Goal: Check status: Check status

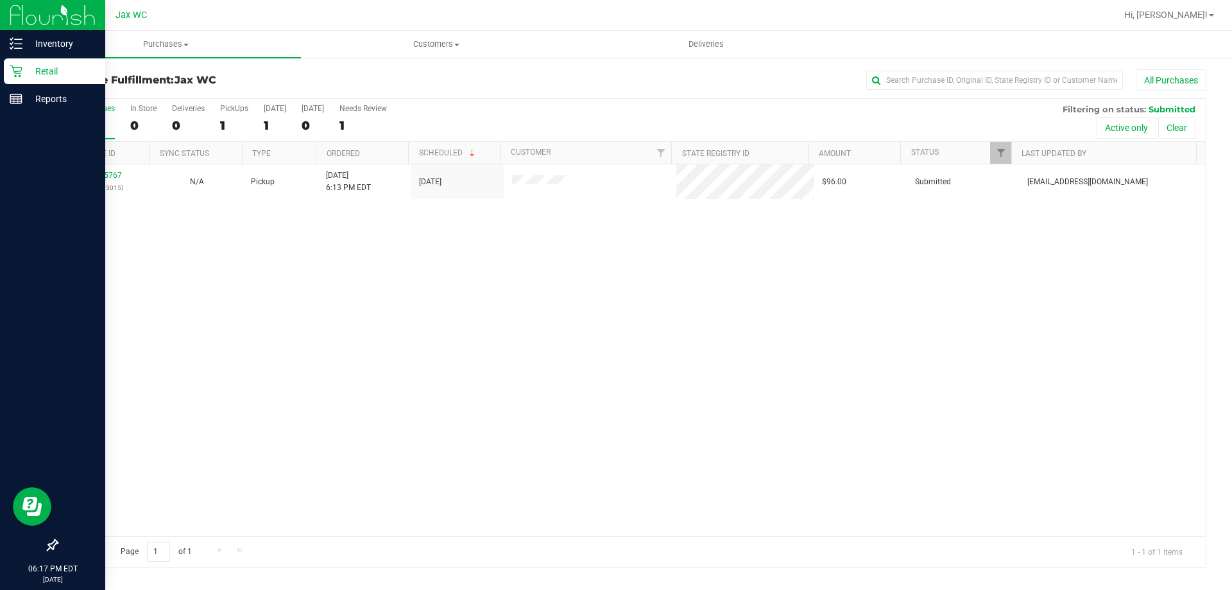
click at [40, 80] on div "Retail" at bounding box center [54, 71] width 101 height 26
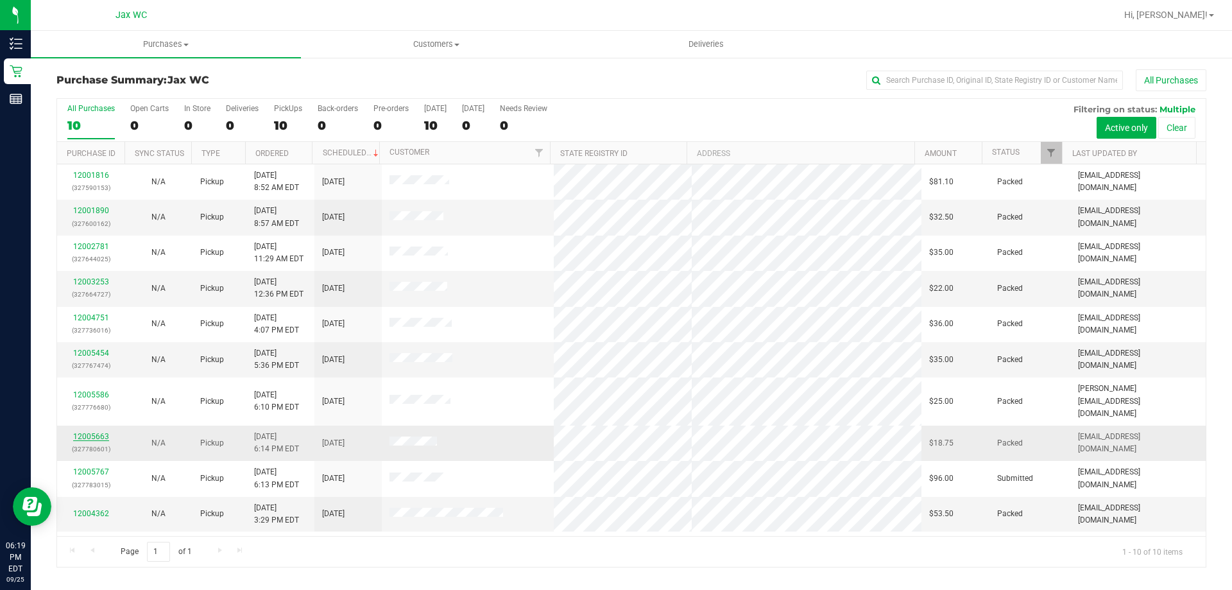
click at [83, 432] on link "12005663" at bounding box center [91, 436] width 36 height 9
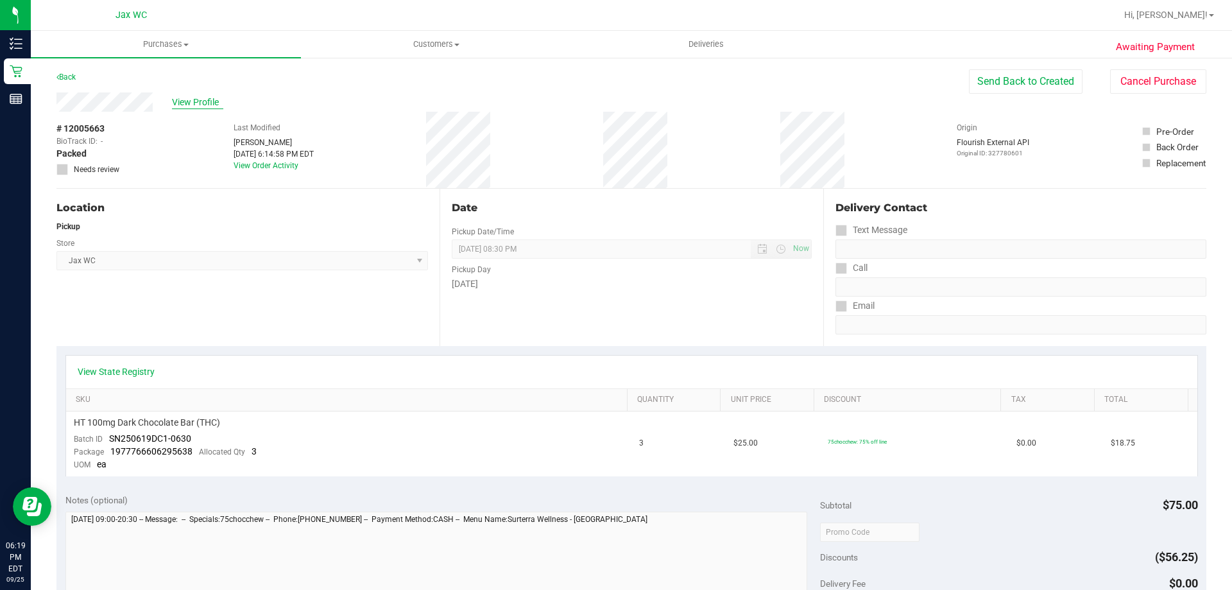
click at [199, 96] on span "View Profile" at bounding box center [197, 102] width 51 height 13
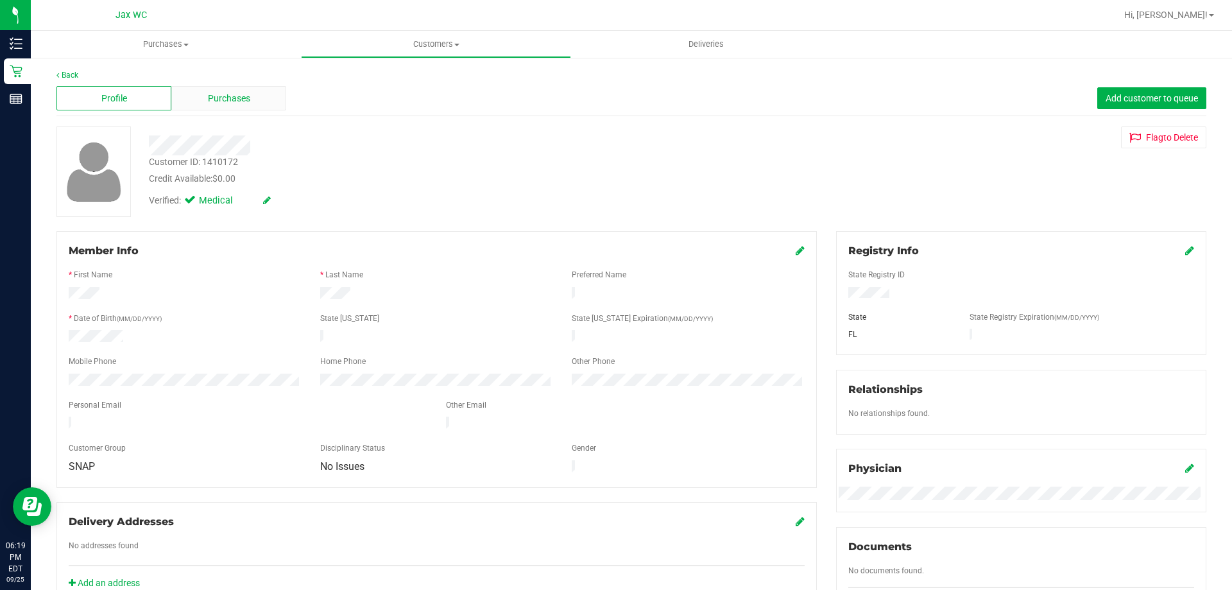
click at [227, 98] on span "Purchases" at bounding box center [229, 98] width 42 height 13
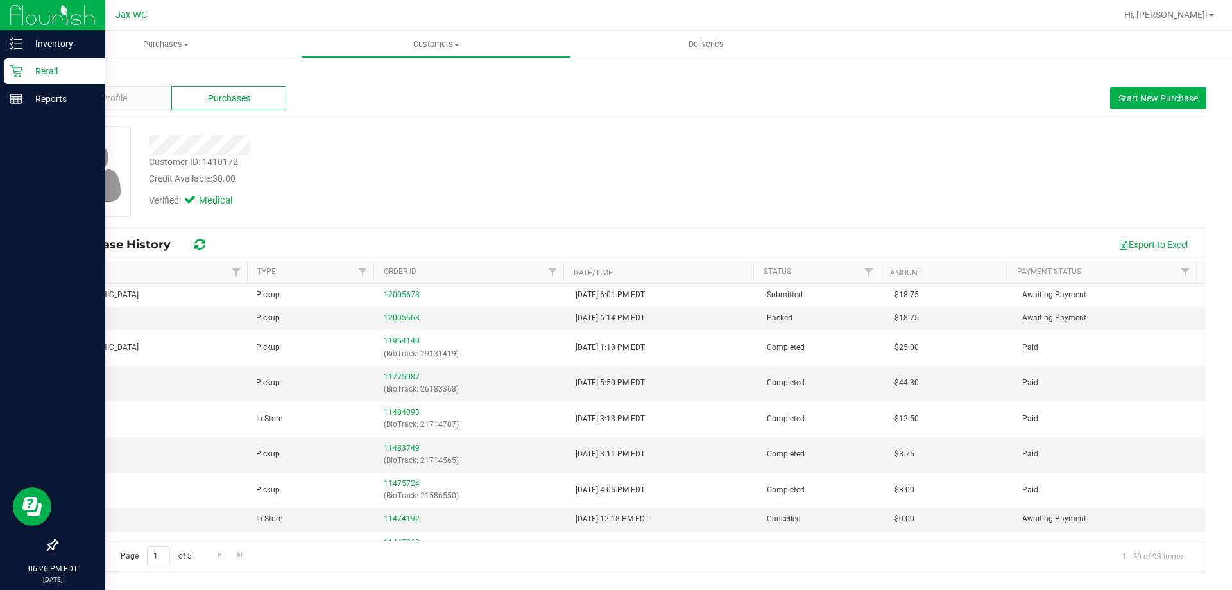
click at [21, 65] on icon at bounding box center [16, 71] width 13 height 13
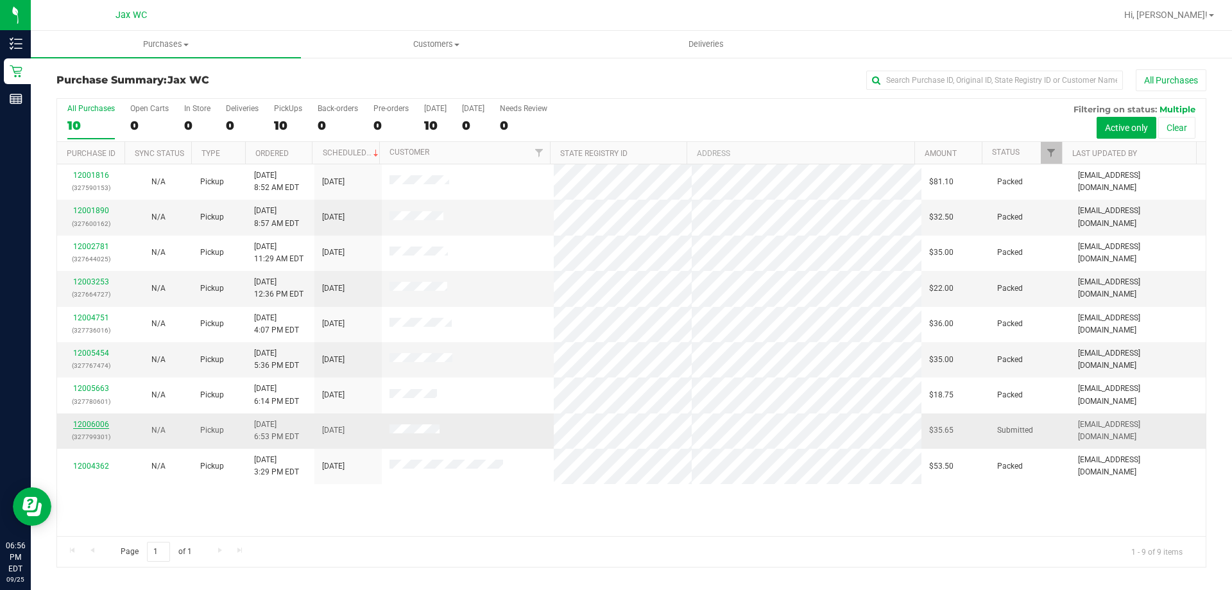
click at [82, 428] on link "12006006" at bounding box center [91, 424] width 36 height 9
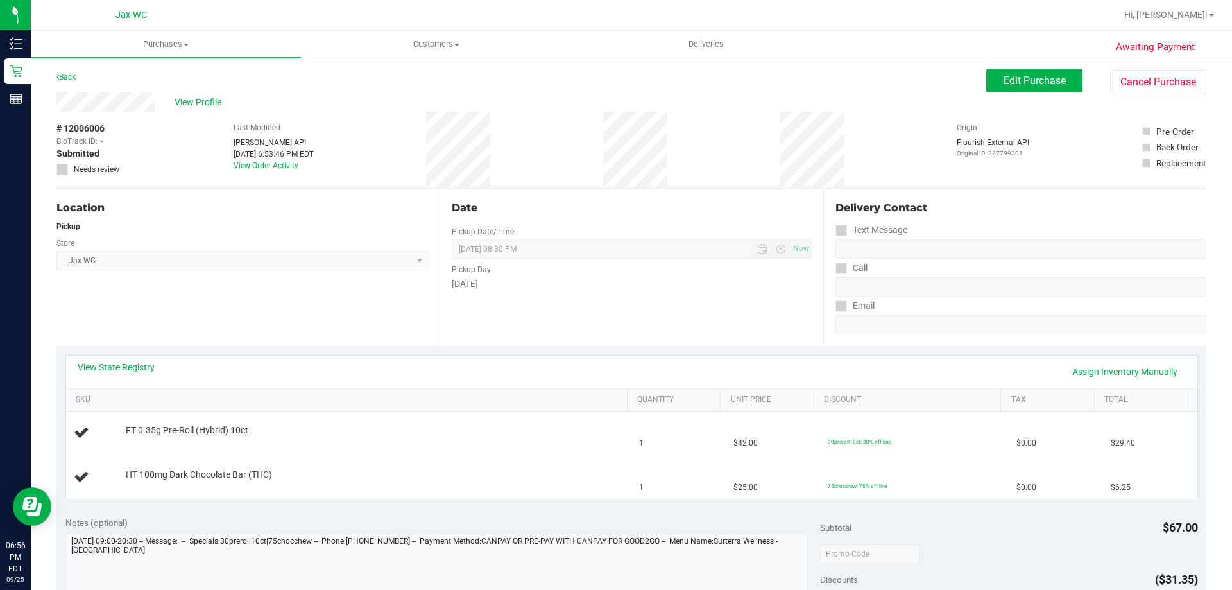
click at [144, 359] on div "View State Registry Assign Inventory Manually" at bounding box center [632, 372] width 1132 height 33
click at [138, 370] on link "View State Registry" at bounding box center [116, 367] width 77 height 13
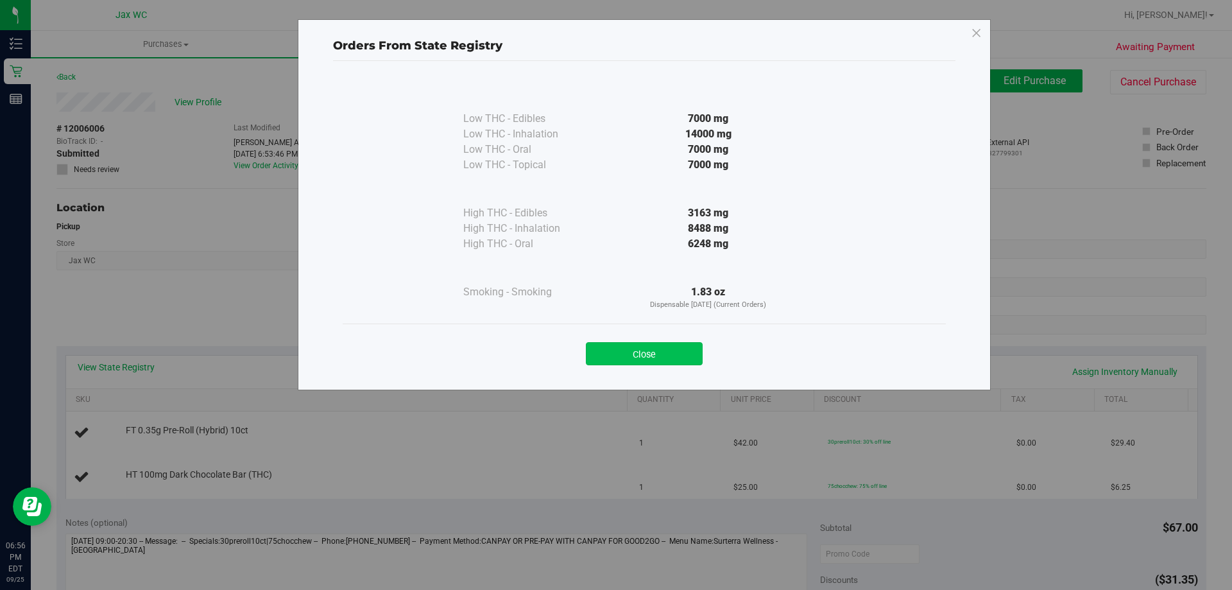
click at [617, 357] on button "Close" at bounding box center [644, 353] width 117 height 23
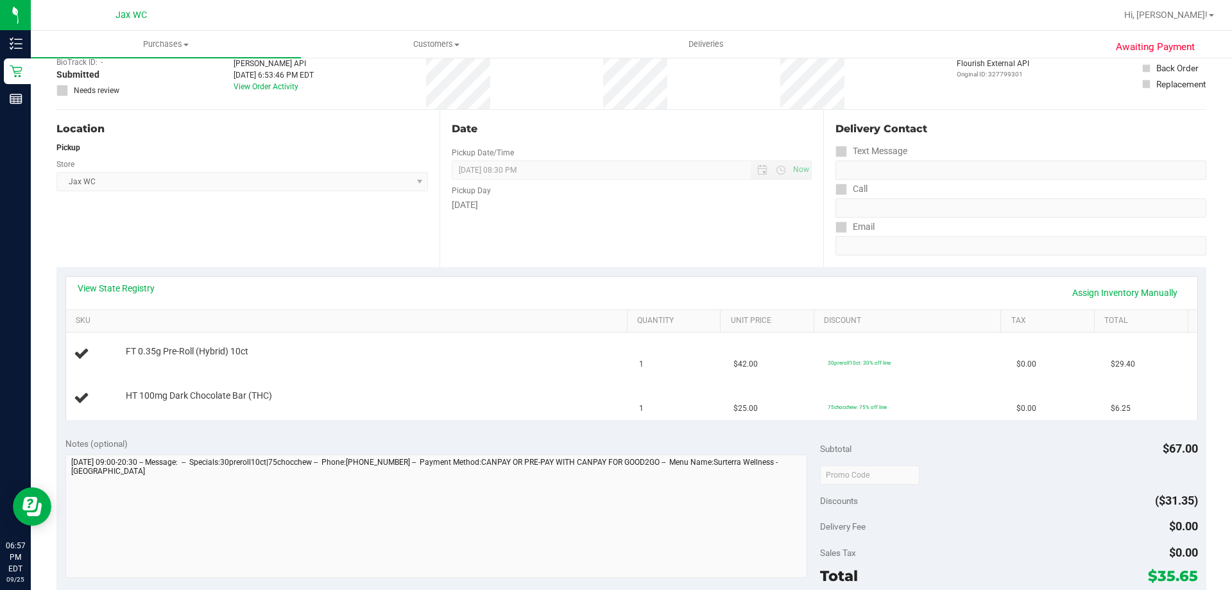
scroll to position [128, 0]
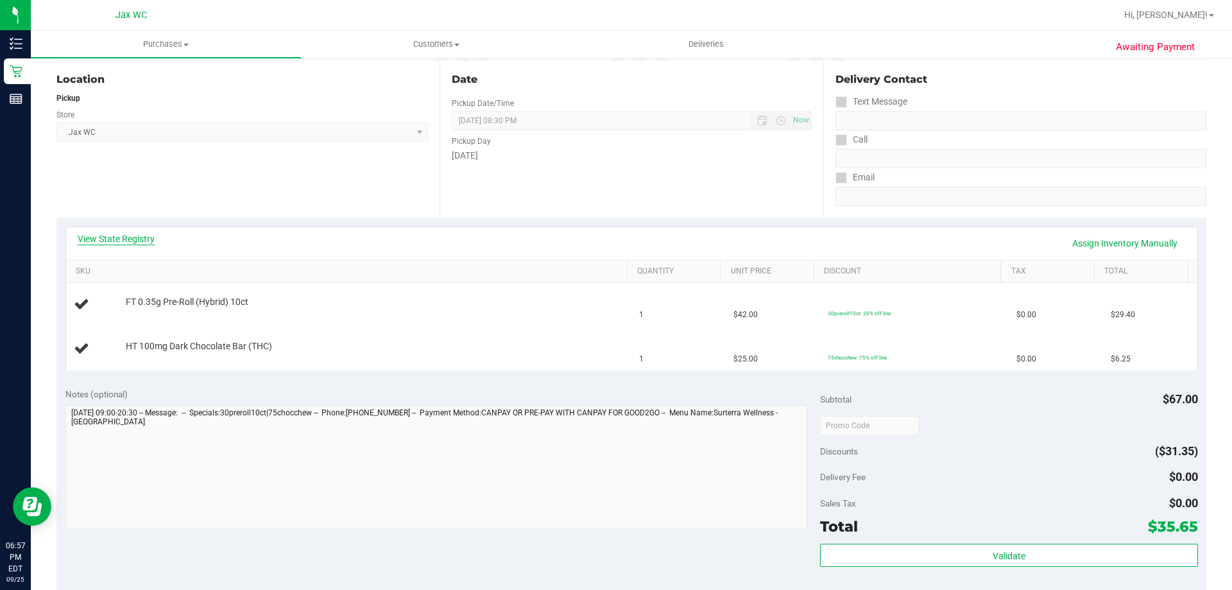
click at [148, 241] on link "View State Registry" at bounding box center [116, 238] width 77 height 13
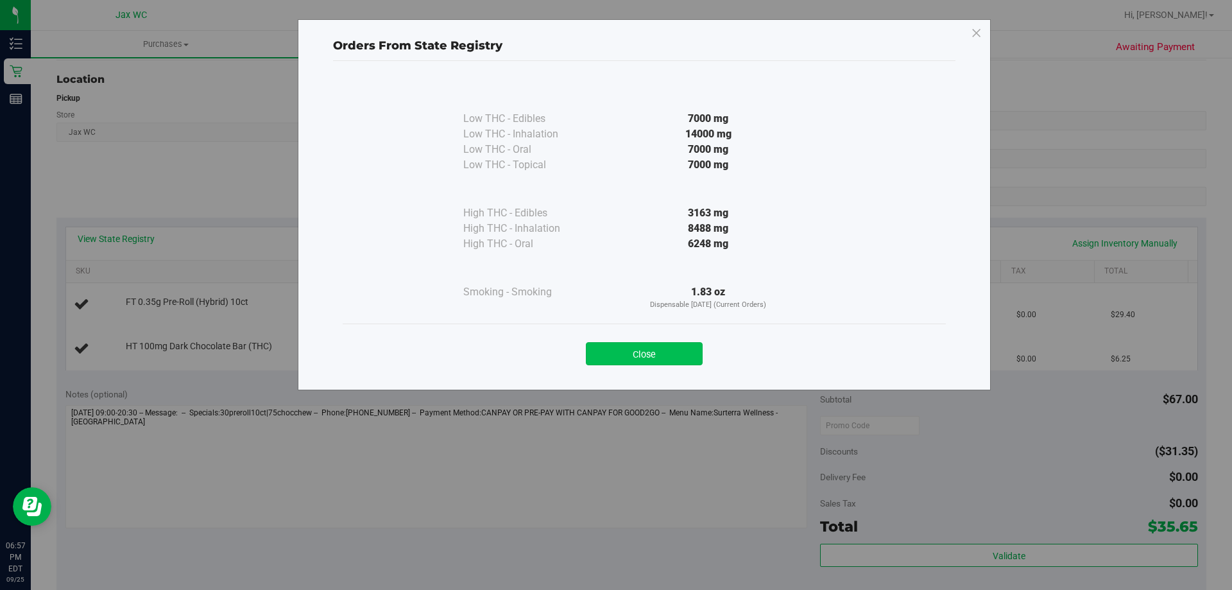
click at [639, 350] on button "Close" at bounding box center [644, 353] width 117 height 23
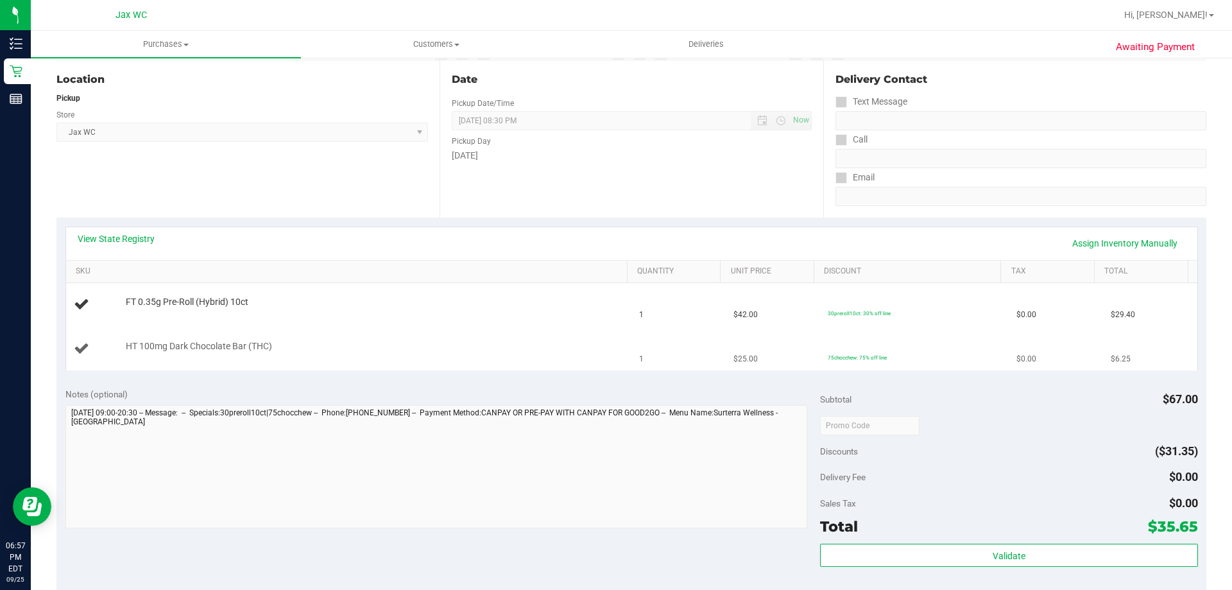
scroll to position [0, 0]
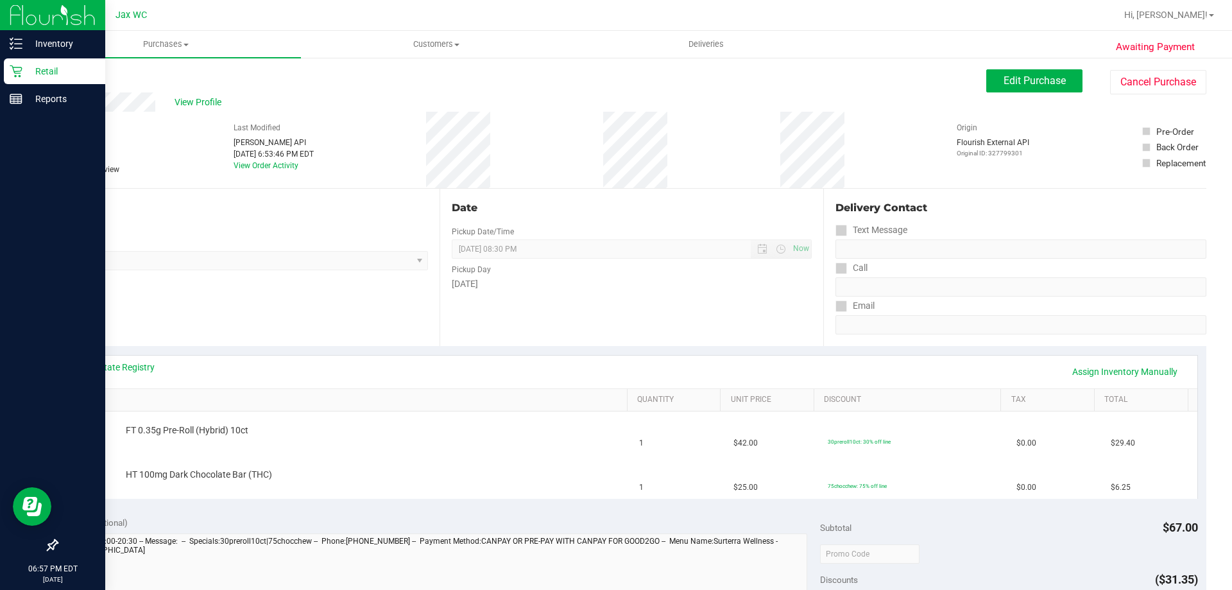
click at [22, 74] on p "Retail" at bounding box center [60, 71] width 77 height 15
